Goal: Transaction & Acquisition: Purchase product/service

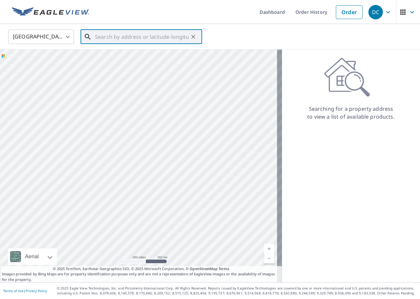
click at [103, 42] on input "text" at bounding box center [142, 37] width 94 height 18
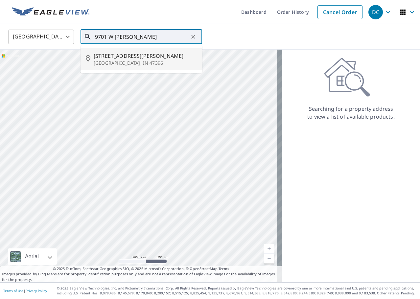
click at [106, 55] on span "[STREET_ADDRESS][PERSON_NAME]" at bounding box center [145, 56] width 103 height 8
type input "[STREET_ADDRESS][PERSON_NAME]"
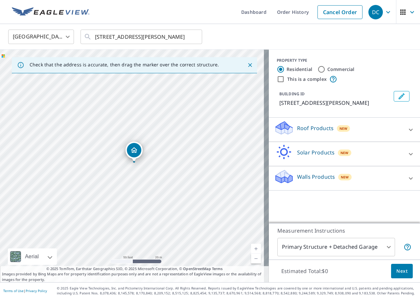
drag, startPoint x: 132, startPoint y: 229, endPoint x: 150, endPoint y: 148, distance: 82.7
click at [150, 148] on div "[STREET_ADDRESS][PERSON_NAME]" at bounding box center [134, 166] width 269 height 233
click at [409, 130] on icon at bounding box center [411, 129] width 4 height 2
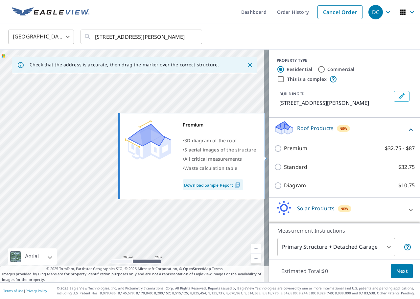
click at [274, 152] on input "Premium $32.75 - $87" at bounding box center [279, 149] width 10 height 8
checkbox input "true"
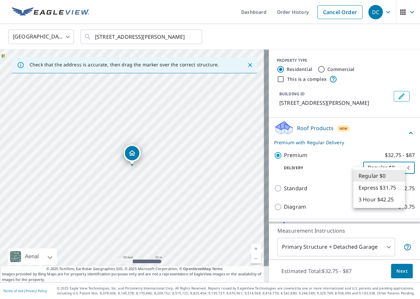
click at [387, 175] on body "DC DC Dashboard Order History Cancel Order DC [GEOGRAPHIC_DATA] [GEOGRAPHIC_DAT…" at bounding box center [210, 149] width 420 height 299
click at [387, 174] on li "Regular $0" at bounding box center [379, 176] width 52 height 12
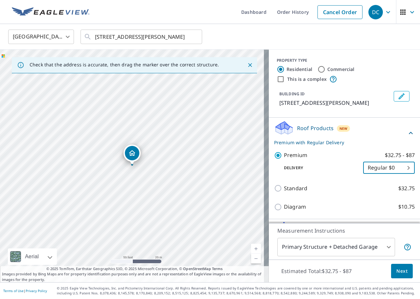
scroll to position [33, 0]
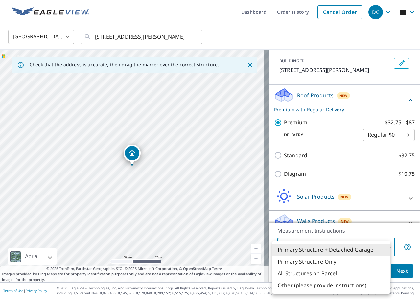
click at [382, 248] on body "DC DC Dashboard Order History Cancel Order DC [GEOGRAPHIC_DATA] [GEOGRAPHIC_DAT…" at bounding box center [210, 149] width 420 height 299
click at [335, 261] on li "Primary Structure Only" at bounding box center [331, 262] width 118 height 12
type input "2"
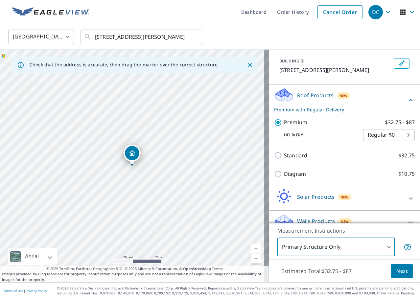
click at [397, 273] on span "Next" at bounding box center [401, 271] width 11 height 8
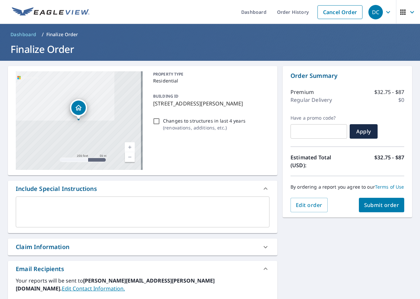
click at [372, 209] on span "Submit order" at bounding box center [381, 204] width 35 height 7
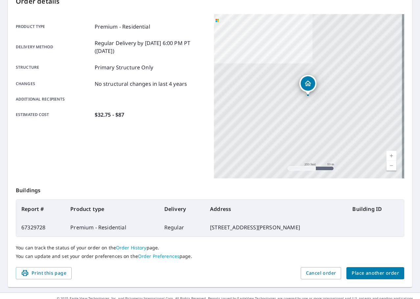
scroll to position [88, 0]
